Goal: Information Seeking & Learning: Find specific page/section

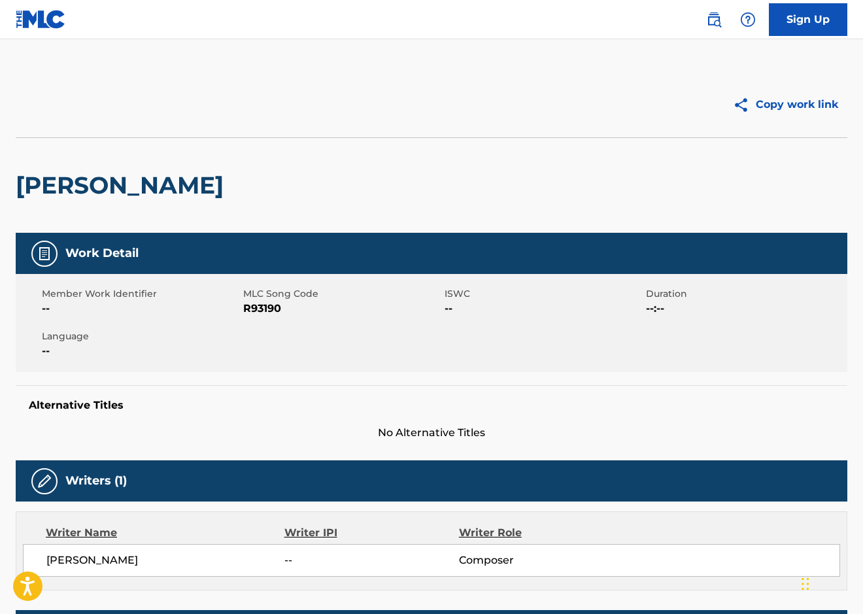
click at [712, 24] on img at bounding box center [714, 20] width 16 height 16
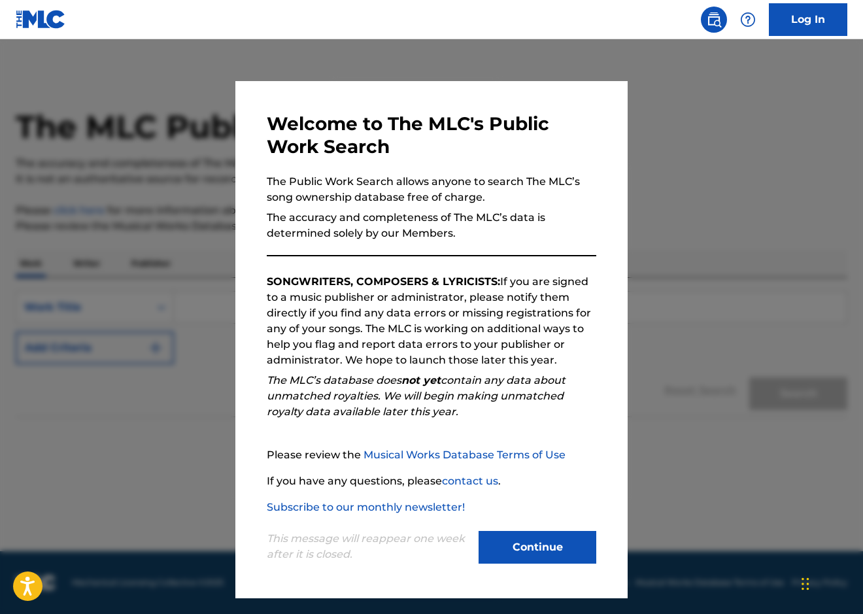
click at [552, 544] on button "Continue" at bounding box center [538, 547] width 118 height 33
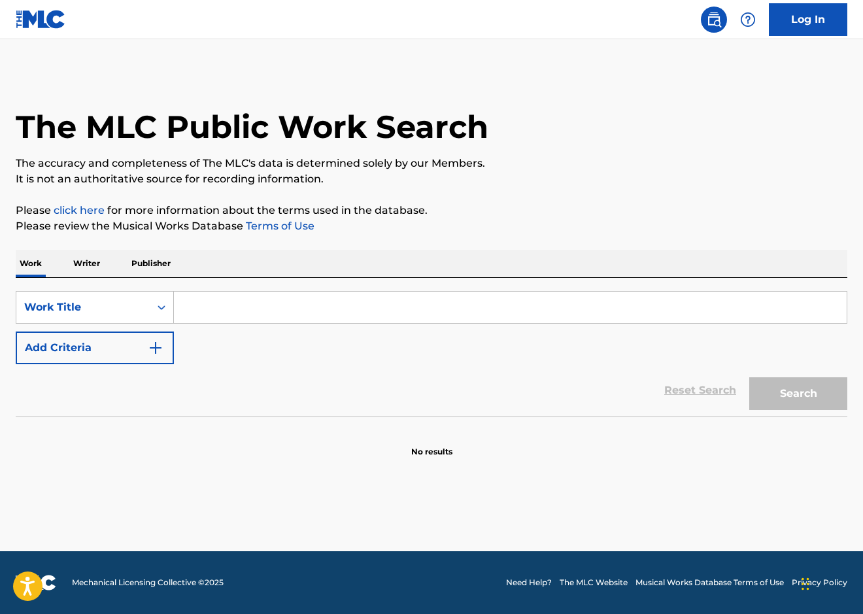
click at [222, 295] on input "Search Form" at bounding box center [510, 307] width 673 height 31
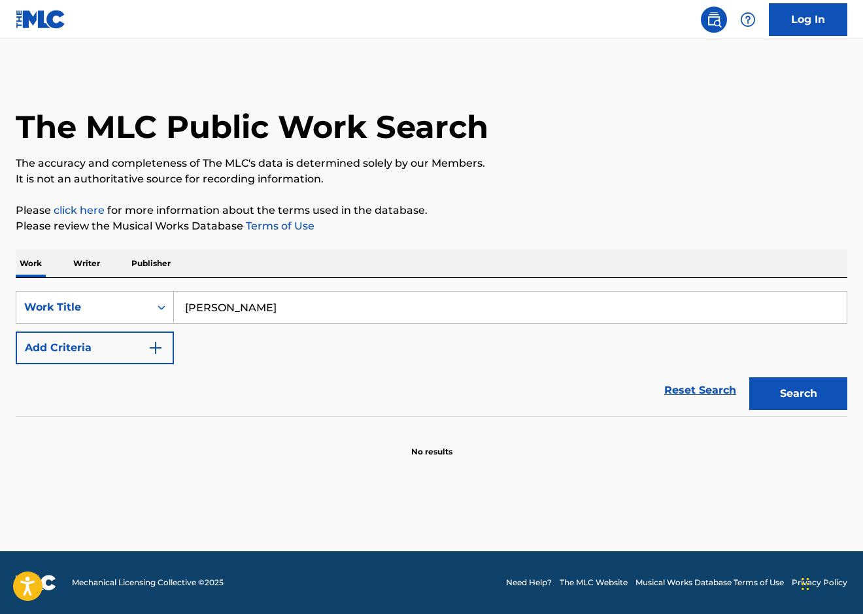
type input "[PERSON_NAME]"
click at [805, 390] on button "Search" at bounding box center [798, 393] width 98 height 33
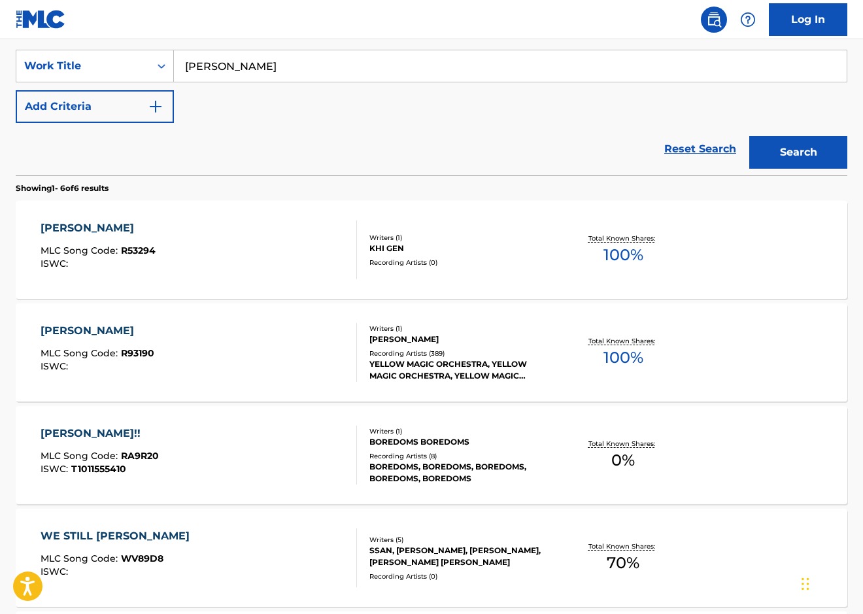
scroll to position [261, 0]
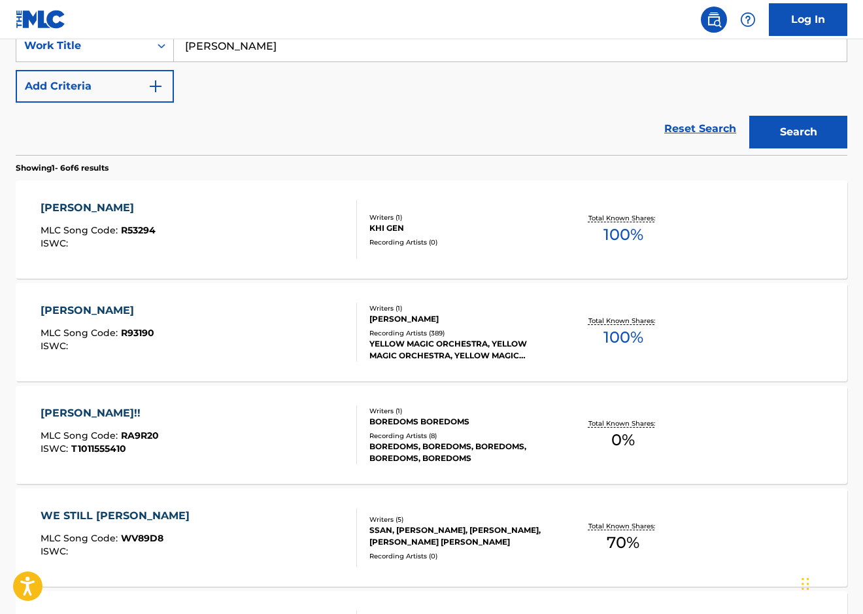
click at [616, 333] on span "100 %" at bounding box center [623, 338] width 40 height 24
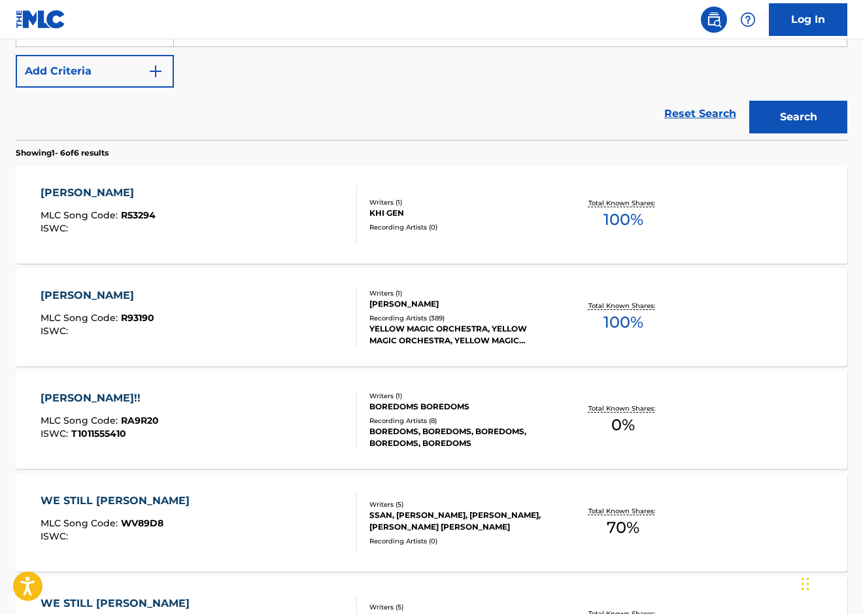
scroll to position [243, 0]
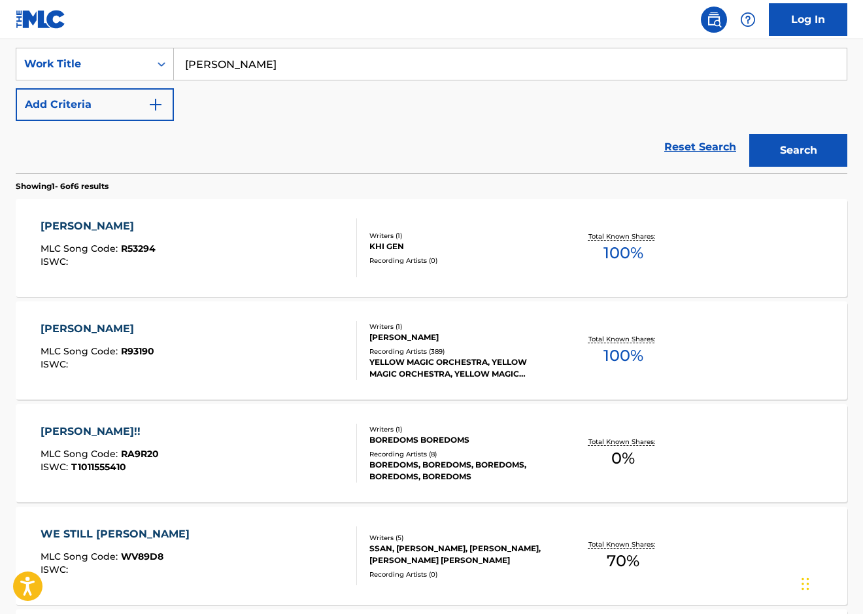
click at [628, 247] on span "100 %" at bounding box center [623, 253] width 40 height 24
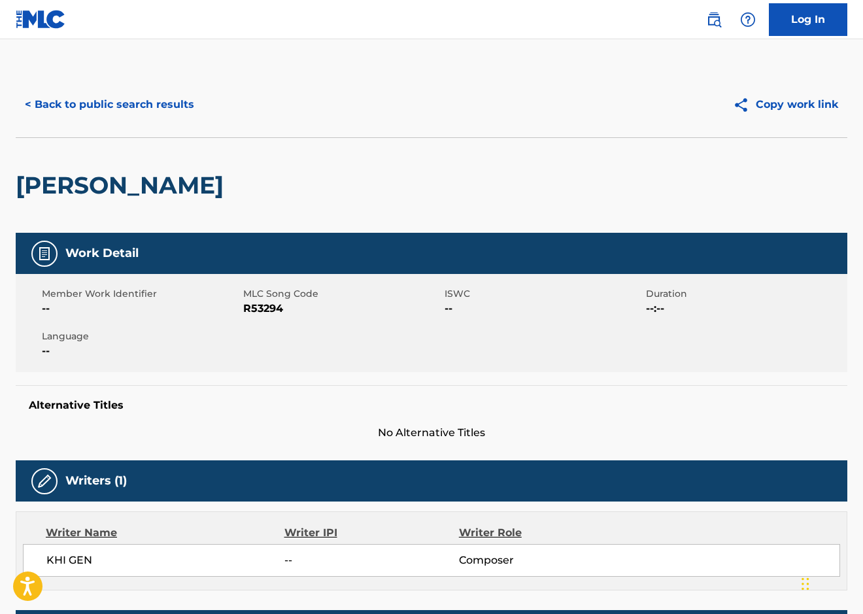
click at [107, 102] on button "< Back to public search results" at bounding box center [110, 104] width 188 height 33
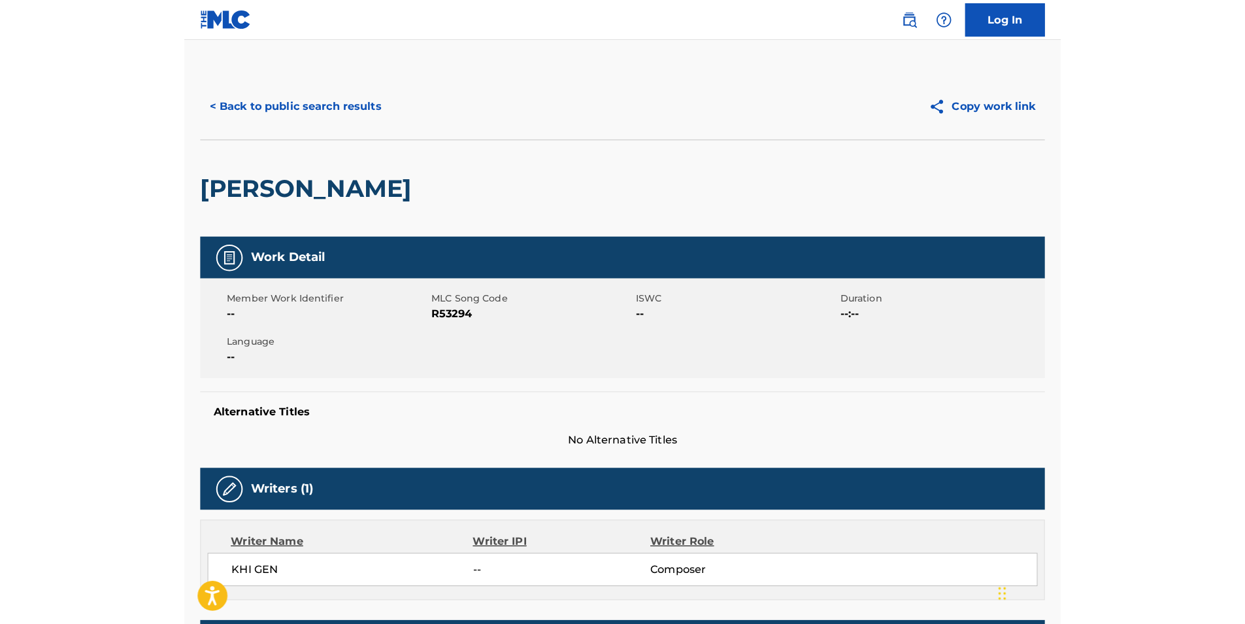
scroll to position [243, 0]
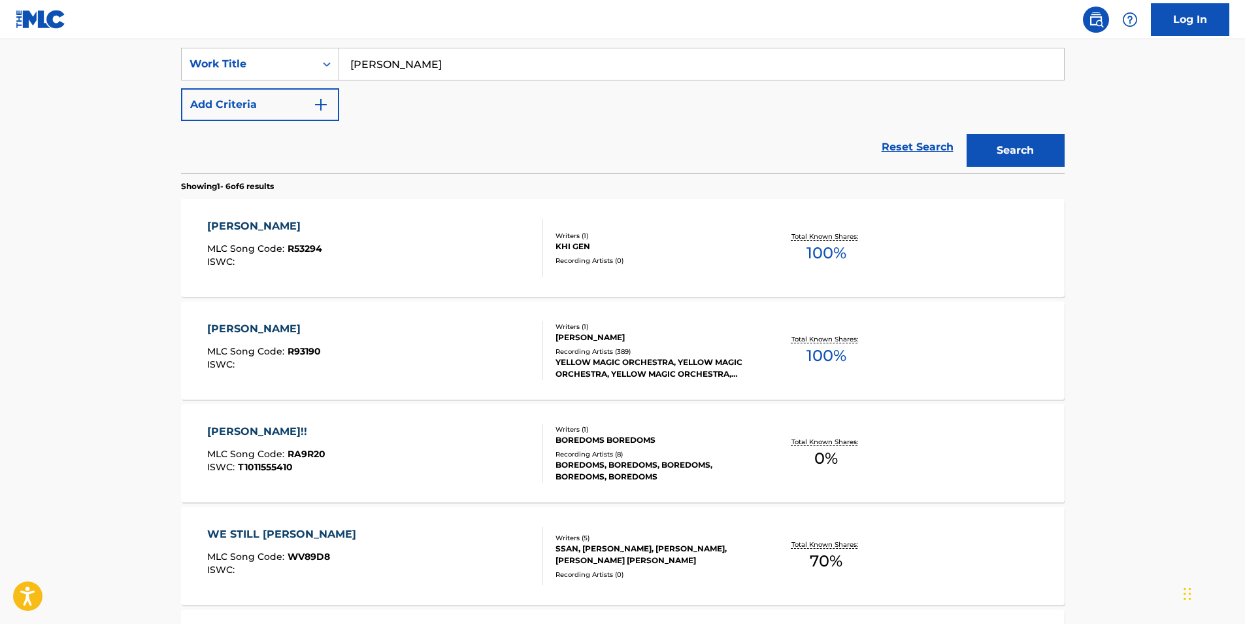
click at [828, 352] on span "100 %" at bounding box center [827, 356] width 40 height 24
